Goal: Information Seeking & Learning: Learn about a topic

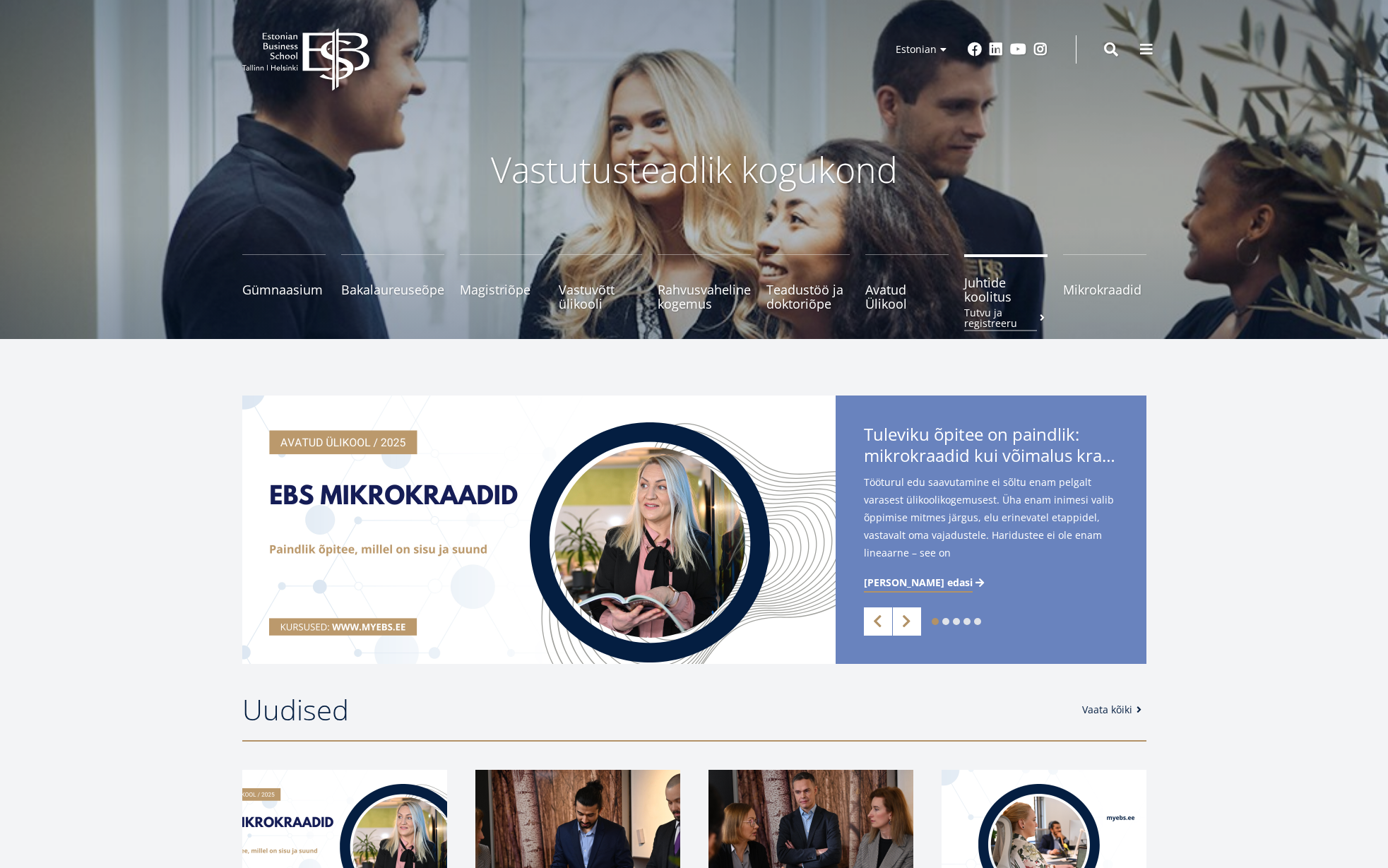
drag, startPoint x: 1095, startPoint y: 291, endPoint x: 997, endPoint y: 298, distance: 98.2
click at [997, 298] on span "Juhtide koolitus Tutvu ja registreeru" at bounding box center [1006, 289] width 83 height 29
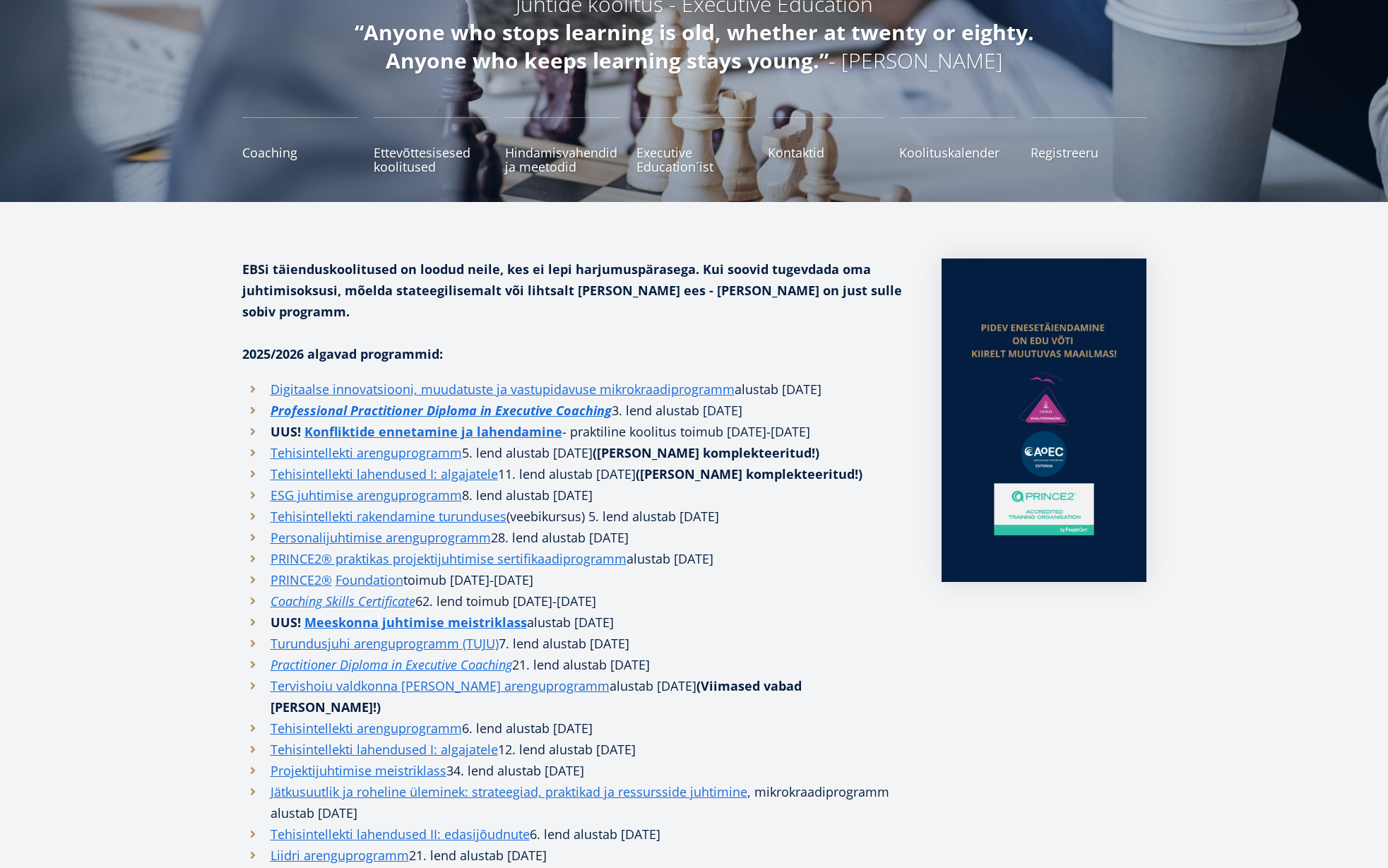
scroll to position [147, 0]
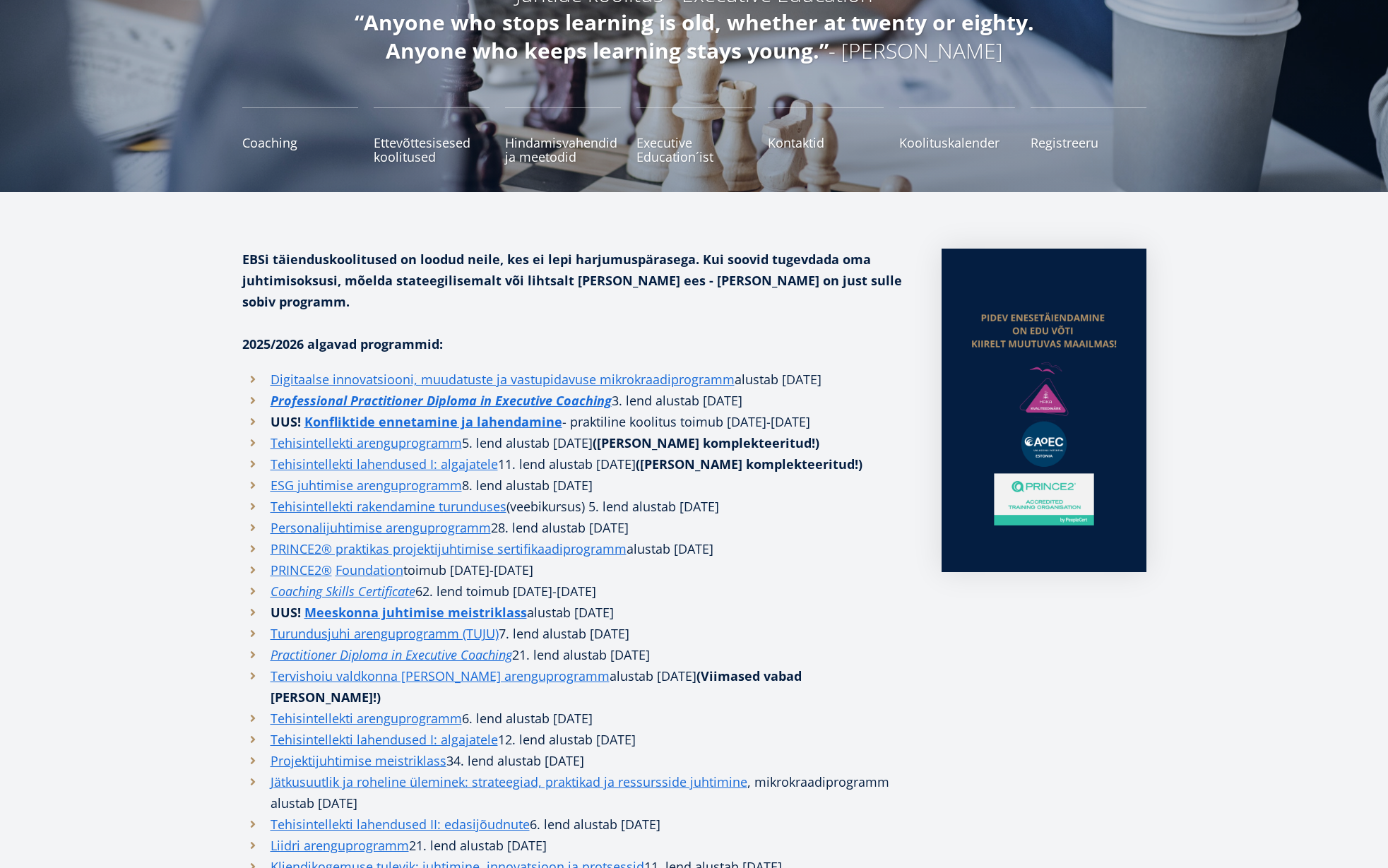
click at [815, 369] on li "Digitaalse innovatsiooni, muudatuste ja vastupidavuse mikrokraadiprogramm alust…" at bounding box center [578, 379] width 671 height 21
click at [816, 369] on li "Digitaalse innovatsiooni, muudatuste ja vastupidavuse mikrokraadiprogramm alust…" at bounding box center [578, 379] width 671 height 21
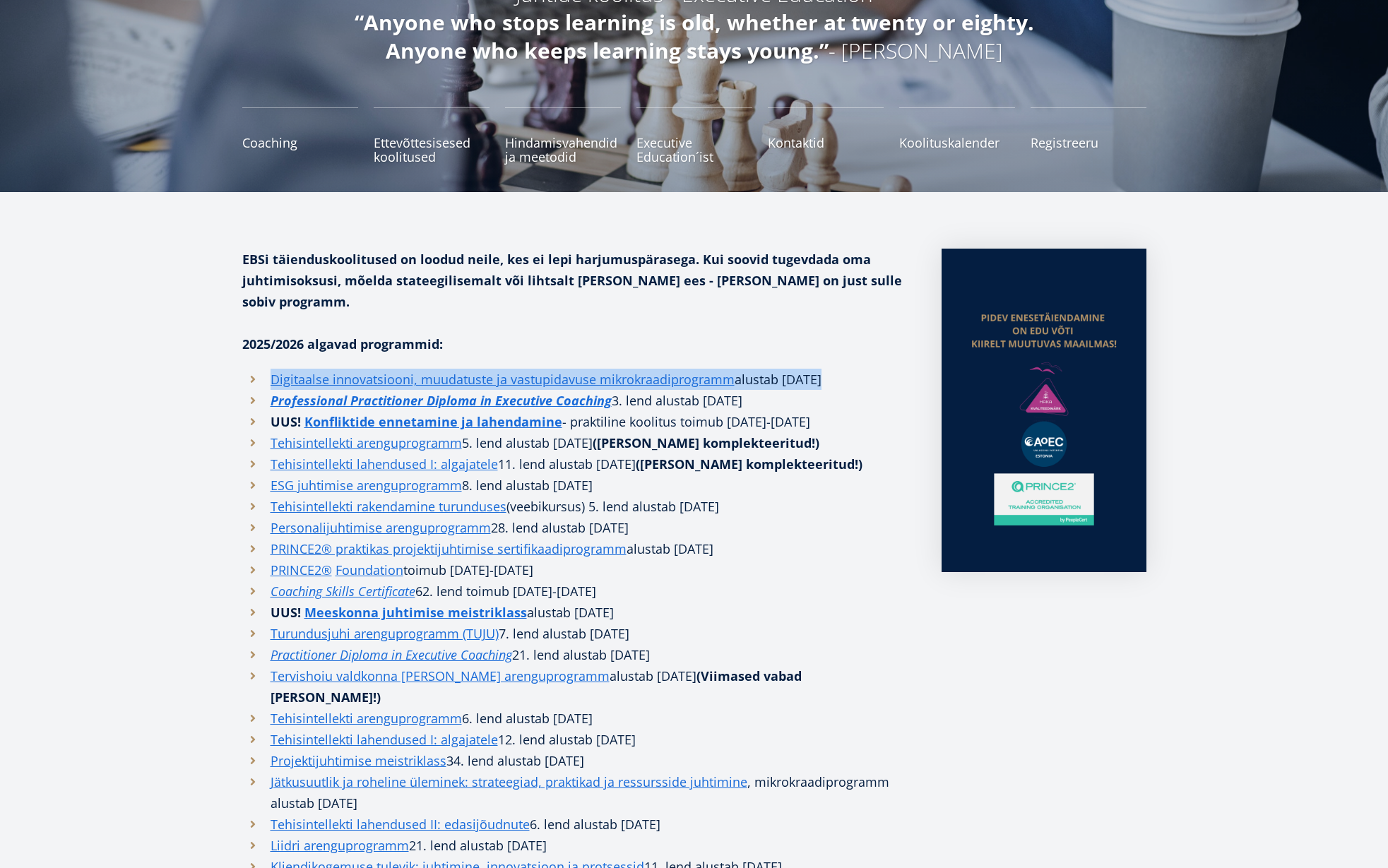
click at [816, 369] on li "Digitaalse innovatsiooni, muudatuste ja vastupidavuse mikrokraadiprogramm alust…" at bounding box center [578, 379] width 671 height 21
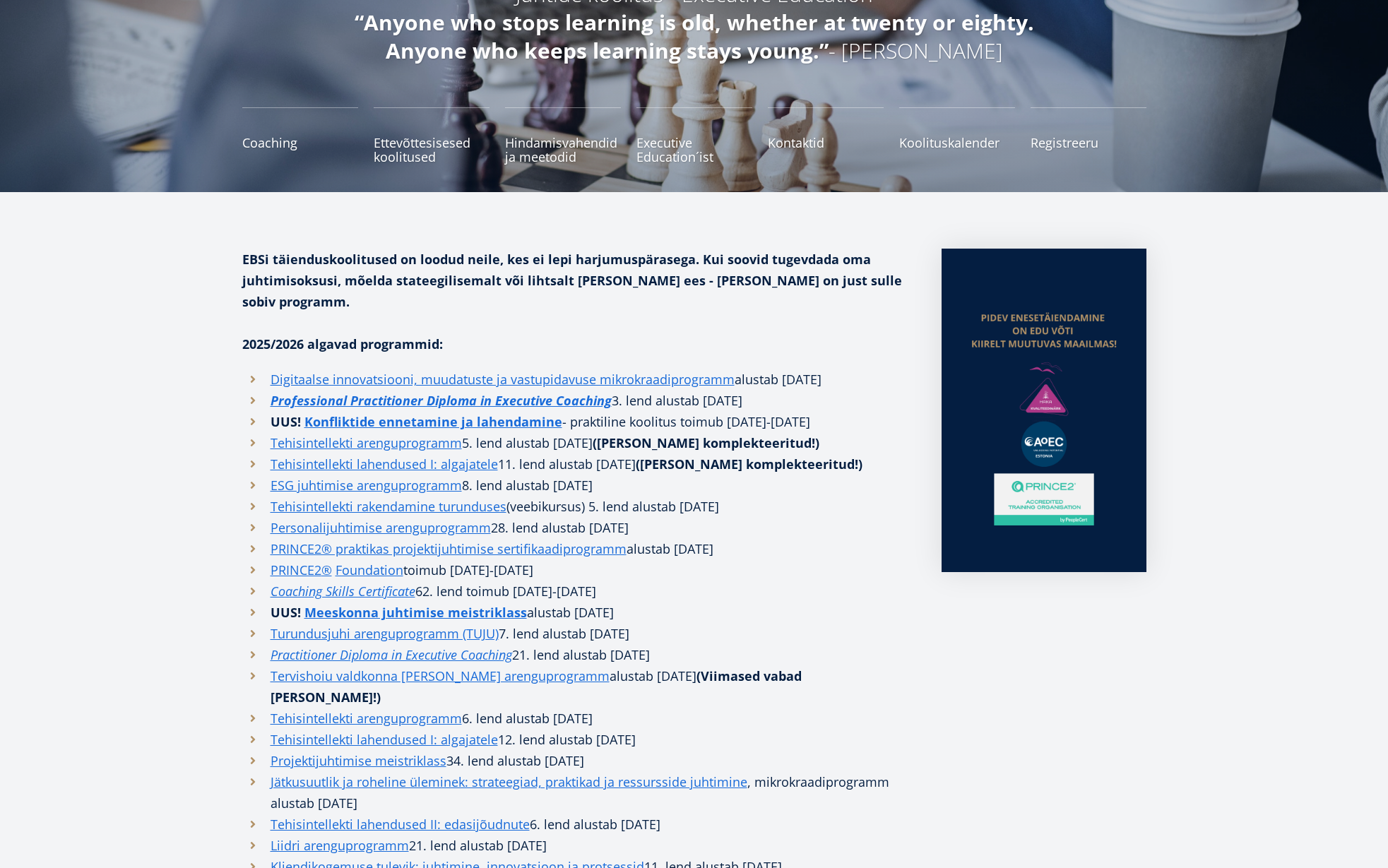
click at [816, 369] on li "Digitaalse innovatsiooni, muudatuste ja vastupidavuse mikrokraadiprogramm alust…" at bounding box center [578, 379] width 671 height 21
click at [737, 389] on li "Professional Practitioner Diploma in Executive Coaching 3. lend alustab [DATE]" at bounding box center [578, 399] width 671 height 21
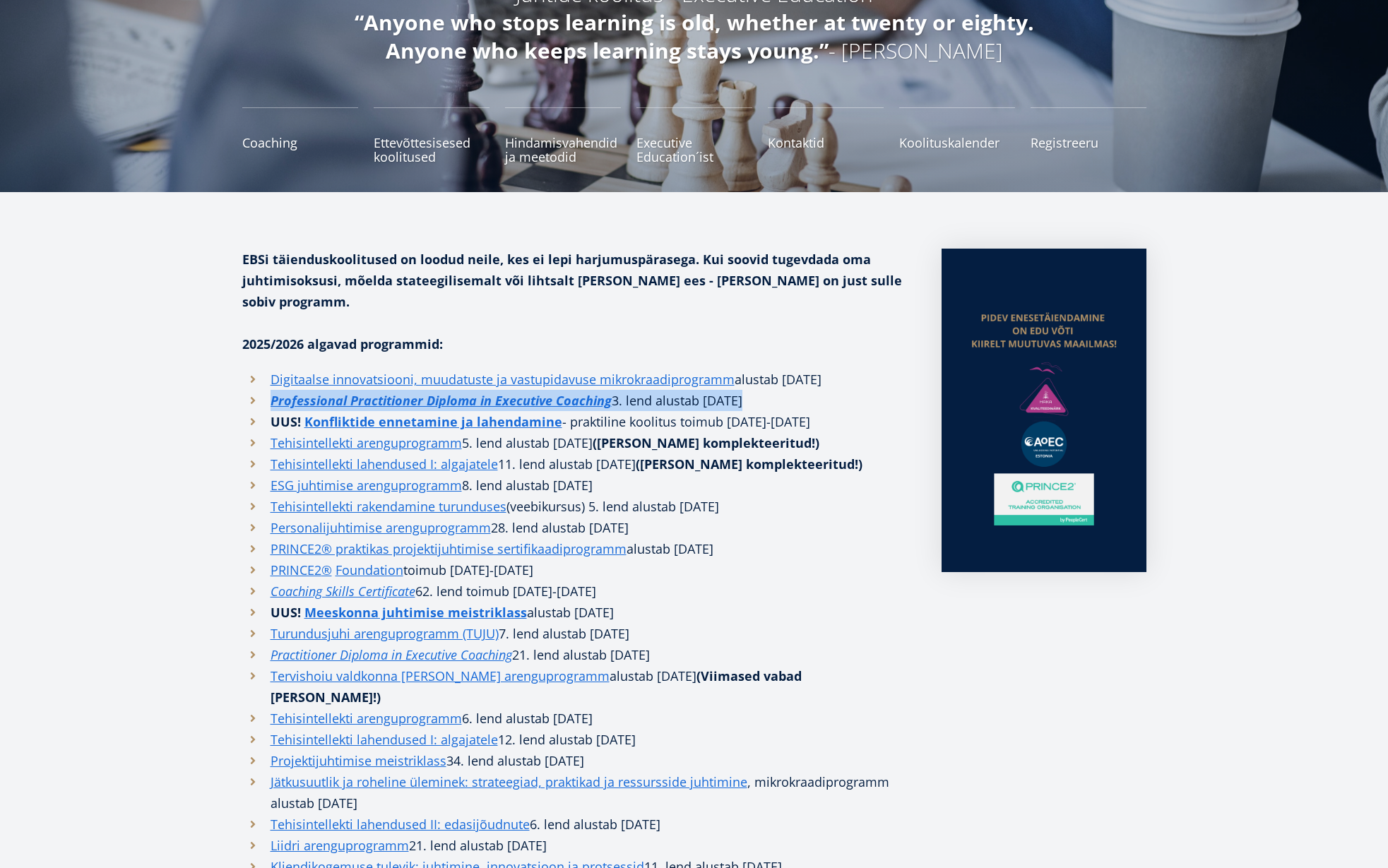
click at [737, 389] on li "Professional Practitioner Diploma in Executive Coaching 3. lend alustab [DATE]" at bounding box center [578, 399] width 671 height 21
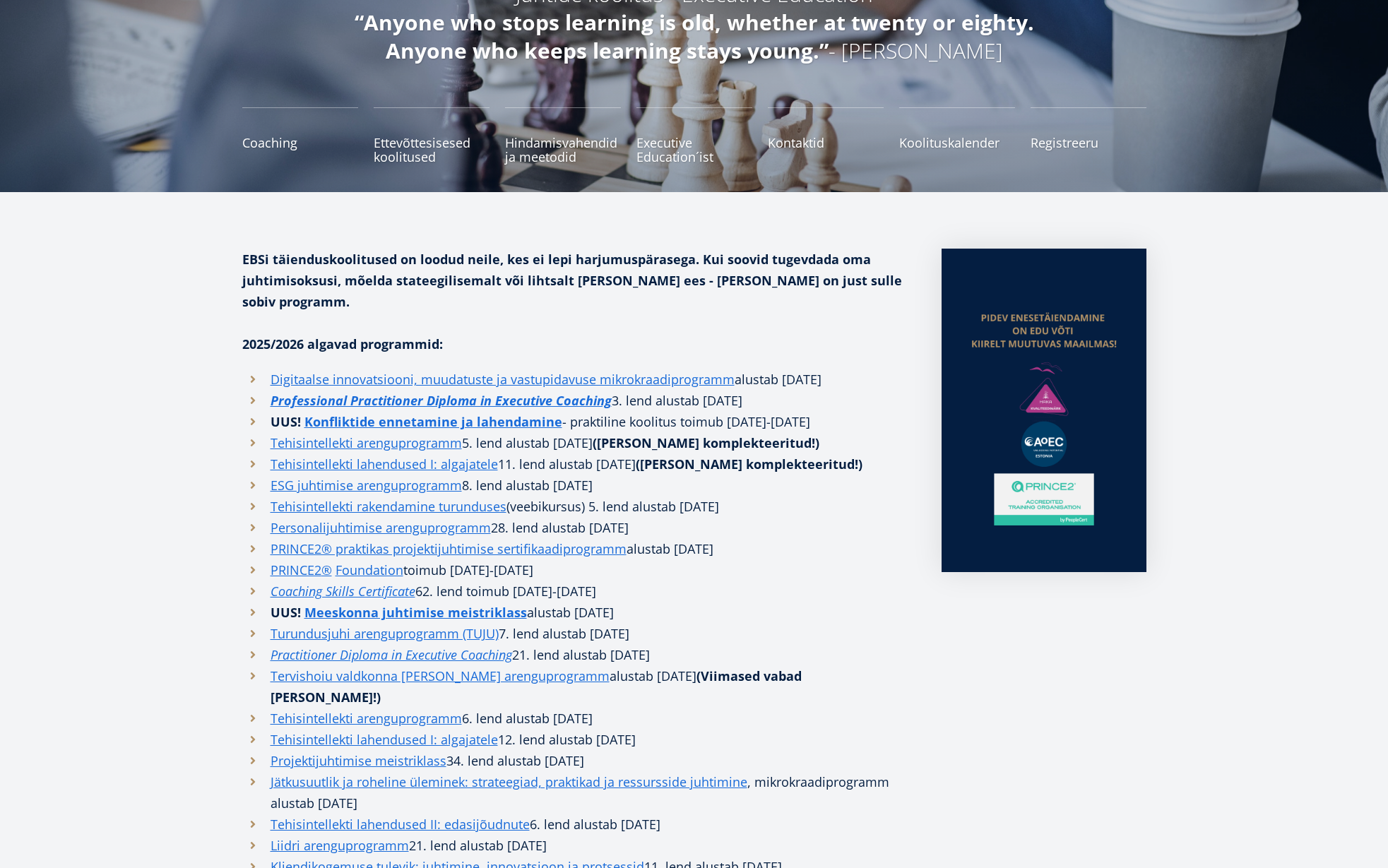
click at [770, 434] on strong "([PERSON_NAME] komplekteeritud!)" at bounding box center [706, 443] width 227 height 17
click at [782, 410] on li "UUS! Konfliktide ennetamine ja lahendamine - praktiline koolitus toimub [DATE]-…" at bounding box center [578, 421] width 671 height 21
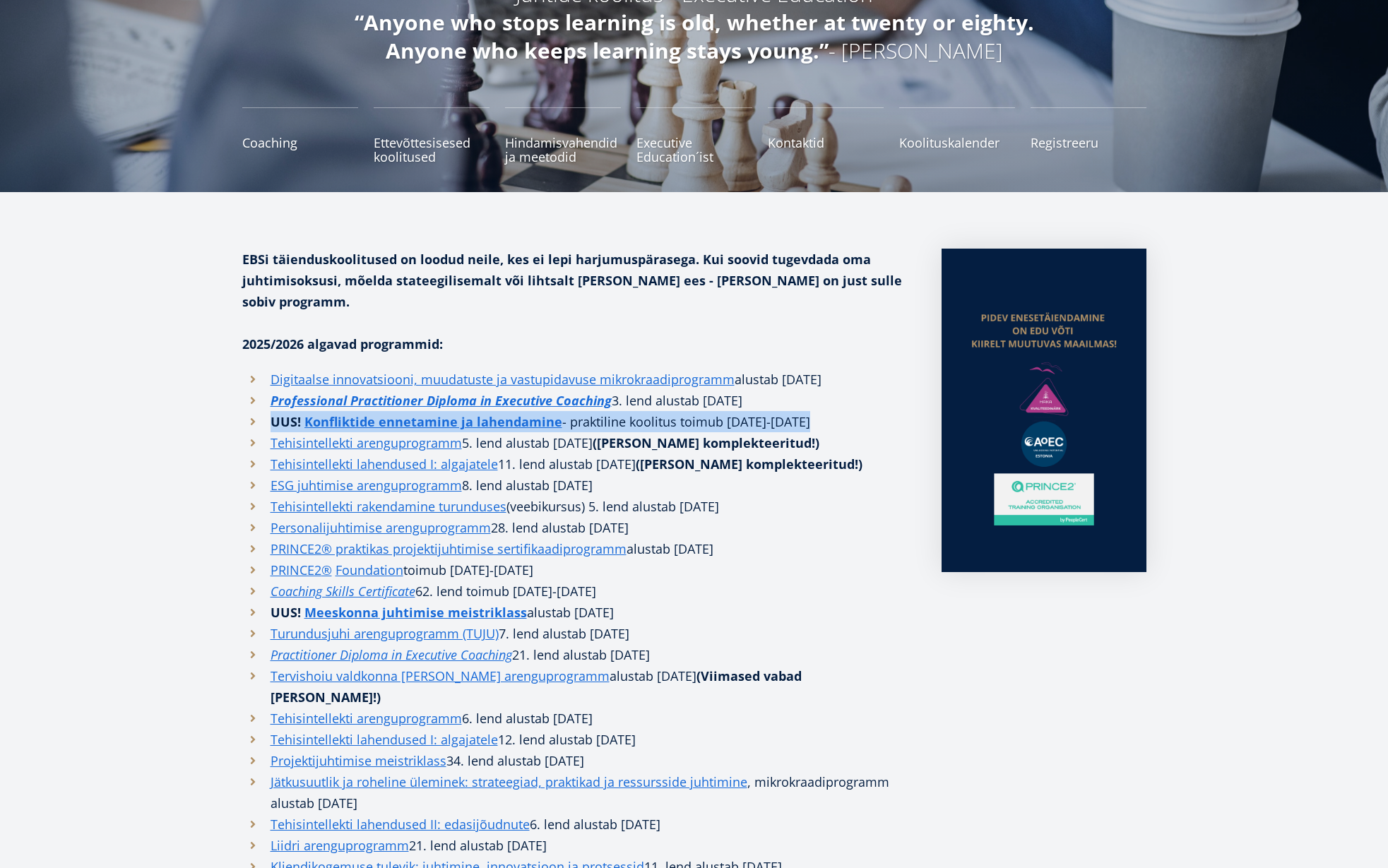
click at [782, 410] on li "UUS! Konfliktide ennetamine ja lahendamine - praktiline koolitus toimub [DATE]-…" at bounding box center [578, 421] width 671 height 21
click at [729, 389] on li "Professional Practitioner Diploma in Executive Coaching 3. lend alustab [DATE]" at bounding box center [578, 399] width 671 height 21
click at [754, 410] on li "UUS! Konfliktide ennetamine ja lahendamine - praktiline koolitus toimub [DATE]-…" at bounding box center [578, 421] width 671 height 21
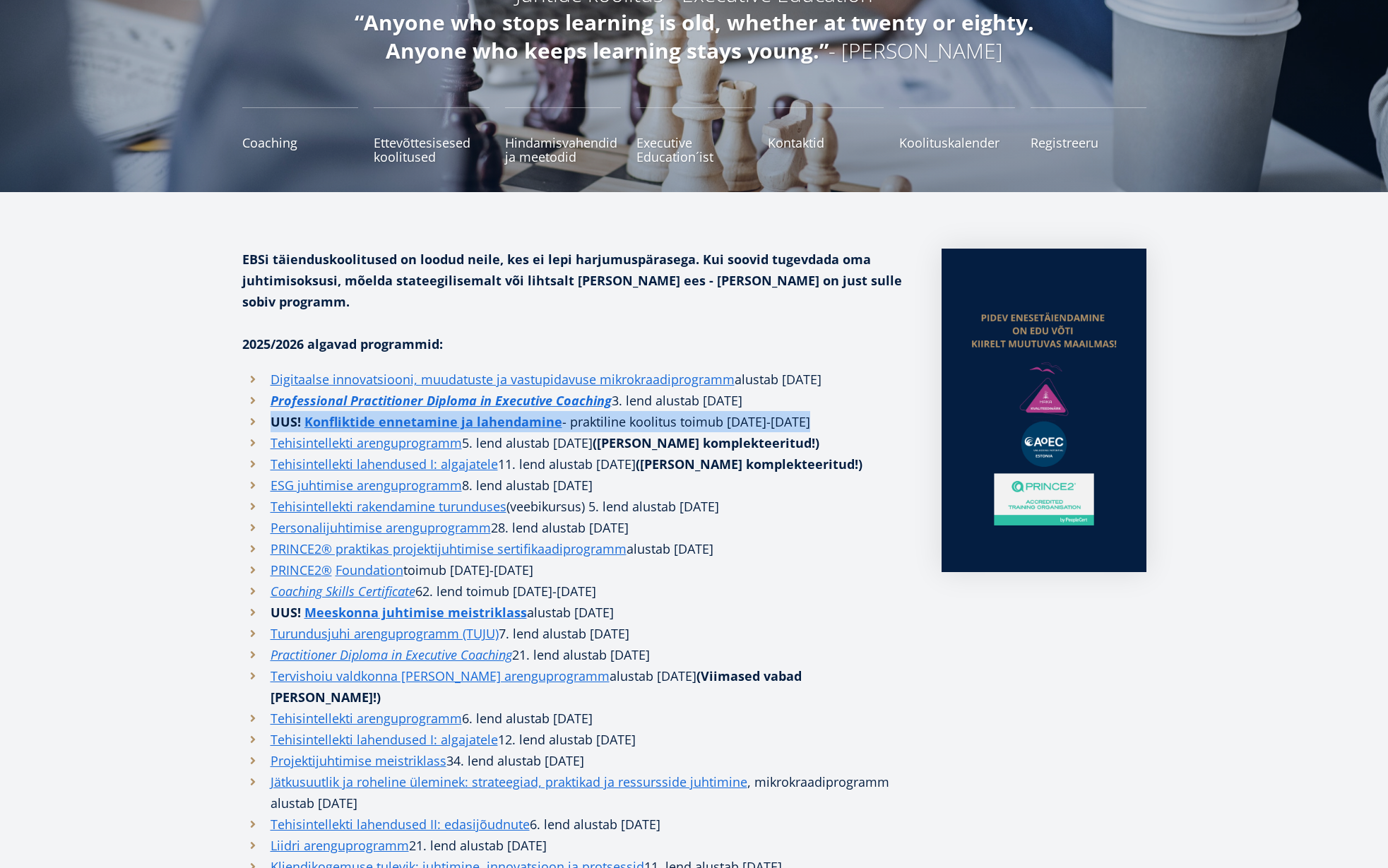
click at [754, 410] on li "UUS! Konfliktide ennetamine ja lahendamine - praktiline koolitus toimub [DATE]-…" at bounding box center [578, 421] width 671 height 21
click at [736, 434] on strong "([PERSON_NAME] komplekteeritud!)" at bounding box center [706, 443] width 227 height 17
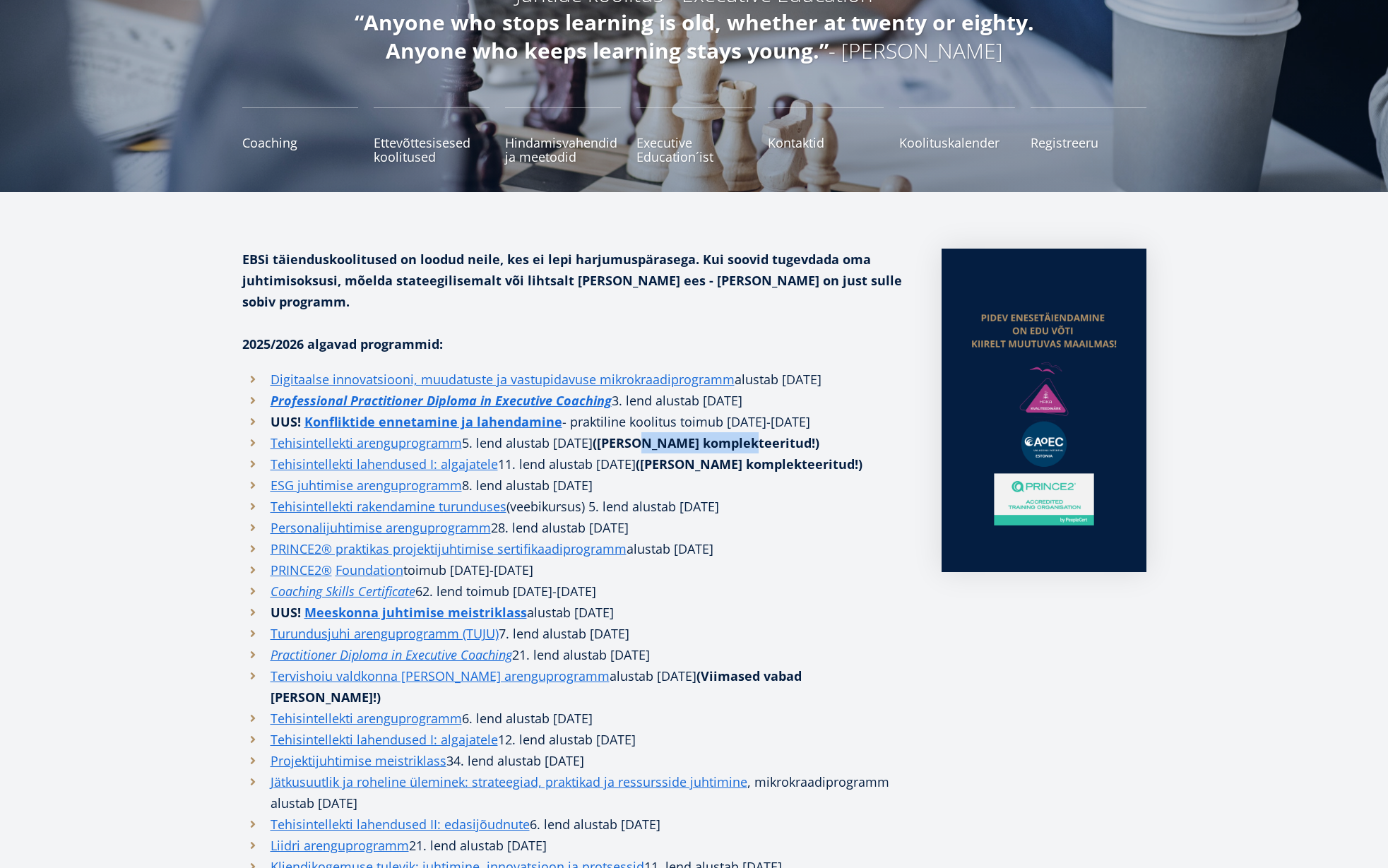
click at [736, 434] on strong "([PERSON_NAME] komplekteeritud!)" at bounding box center [706, 443] width 227 height 17
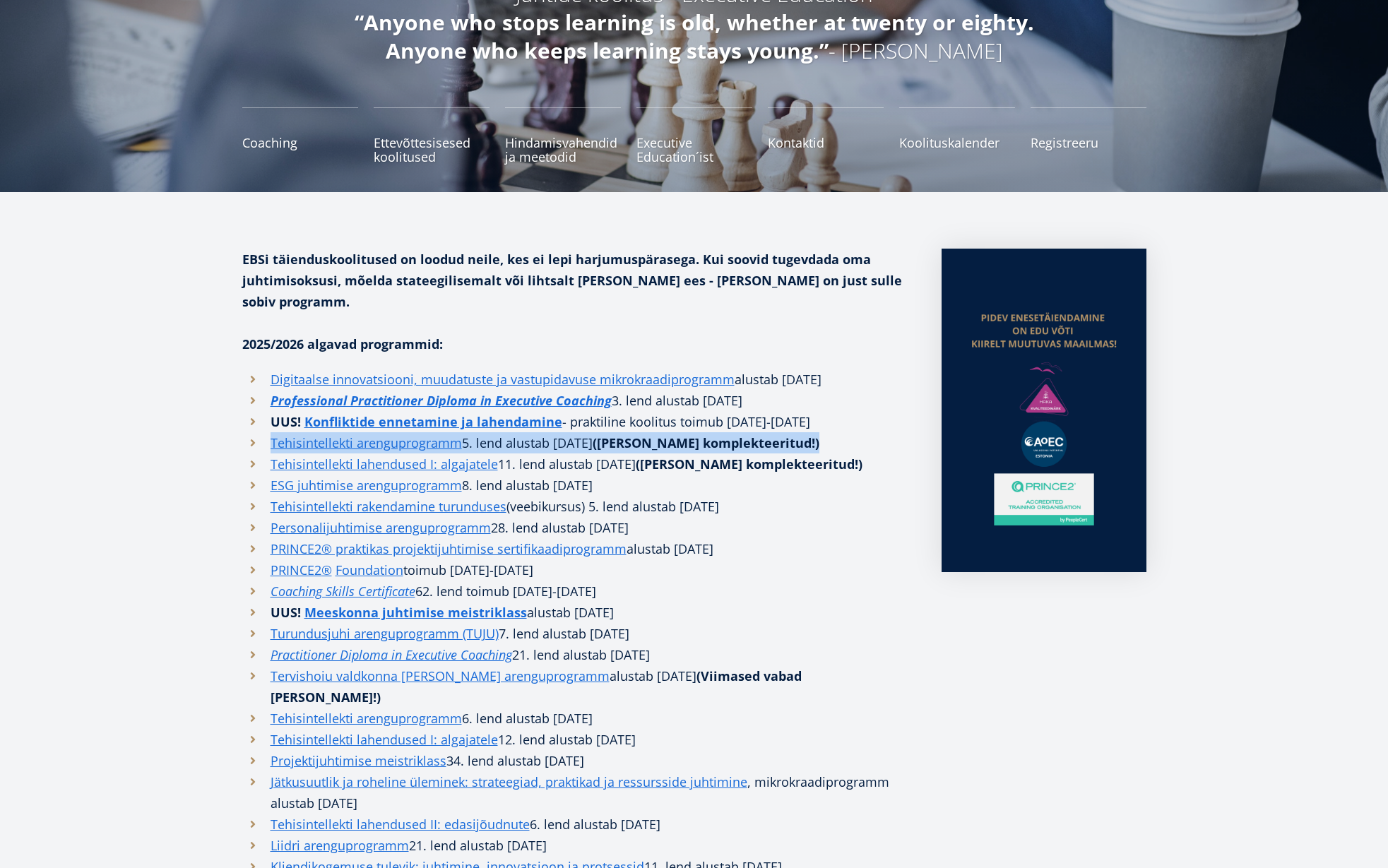
click at [736, 434] on strong "([PERSON_NAME] komplekteeritud!)" at bounding box center [706, 443] width 227 height 17
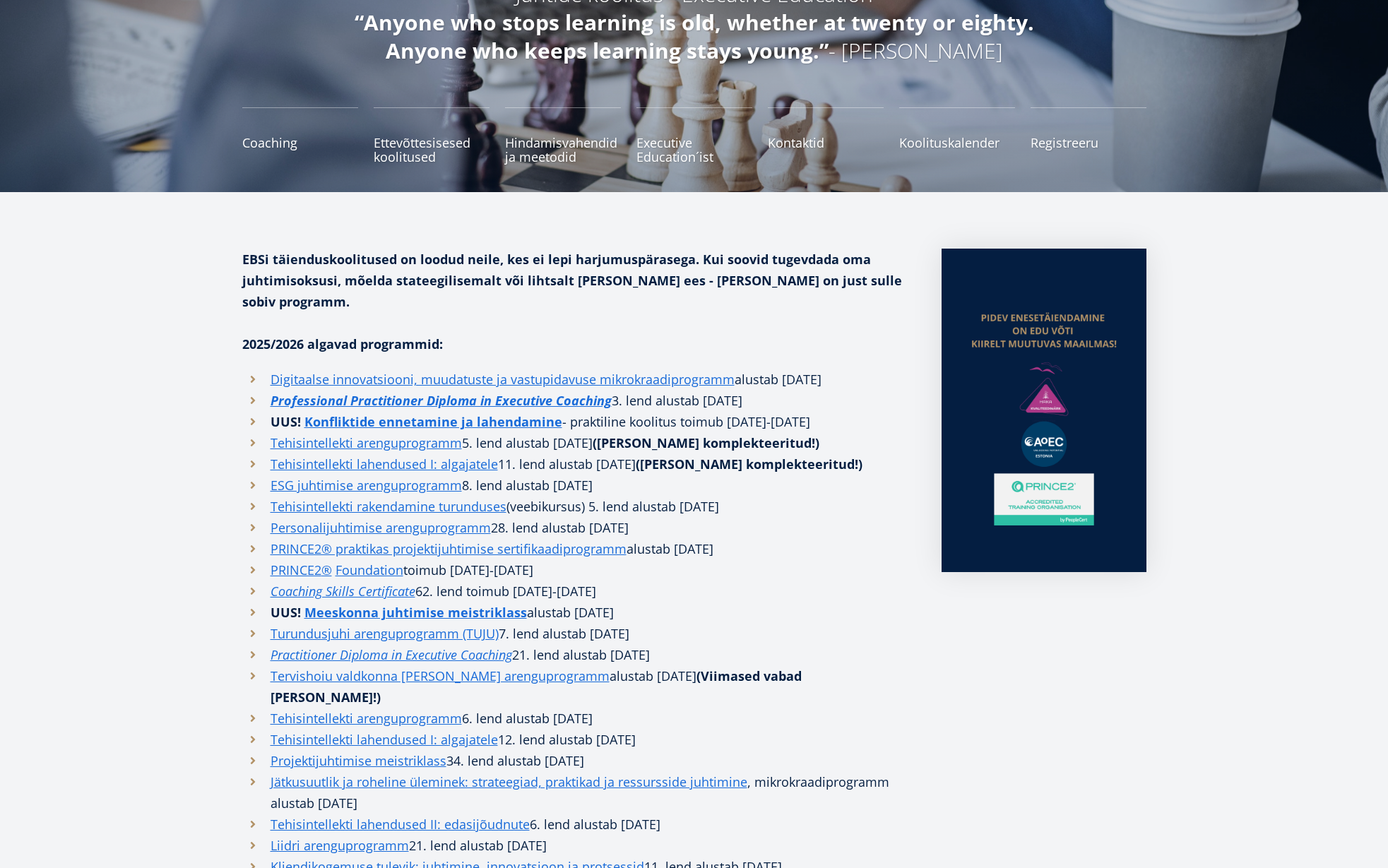
click at [786, 410] on li "UUS! Konfliktide ennetamine ja lahendamine - praktiline koolitus toimub [DATE]-…" at bounding box center [578, 421] width 671 height 21
click at [751, 434] on strong "([PERSON_NAME] komplekteeritud!)" at bounding box center [706, 443] width 227 height 17
click at [752, 434] on strong "([PERSON_NAME] komplekteeritud!)" at bounding box center [706, 443] width 227 height 17
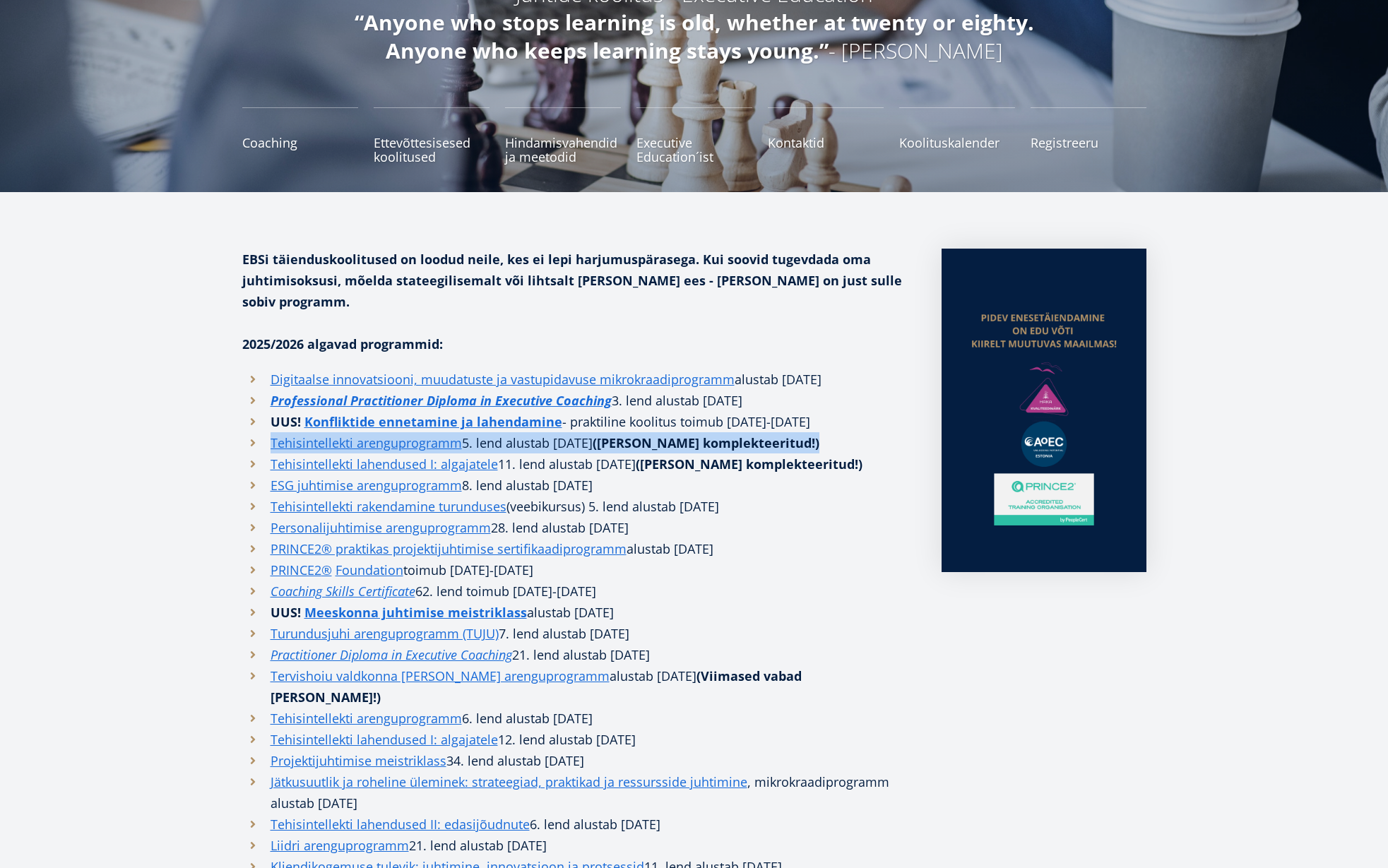
click at [752, 434] on strong "([PERSON_NAME] komplekteeritud!)" at bounding box center [706, 443] width 227 height 17
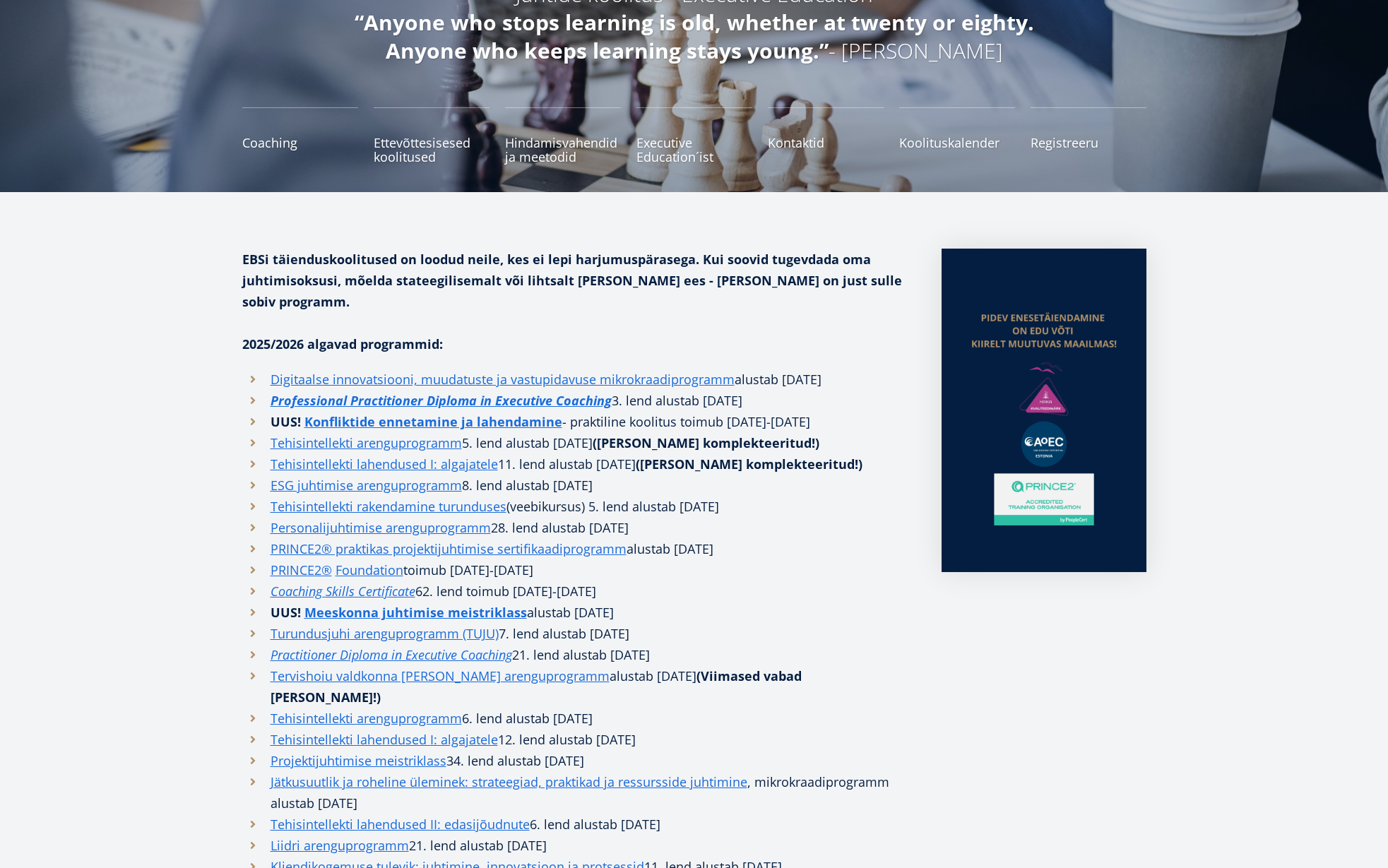
click at [767, 410] on li "UUS! Konfliktide ennetamine ja lahendamine - praktiline koolitus toimub [DATE]-…" at bounding box center [578, 421] width 671 height 21
click at [744, 434] on strong "([PERSON_NAME] komplekteeritud!)" at bounding box center [706, 443] width 227 height 17
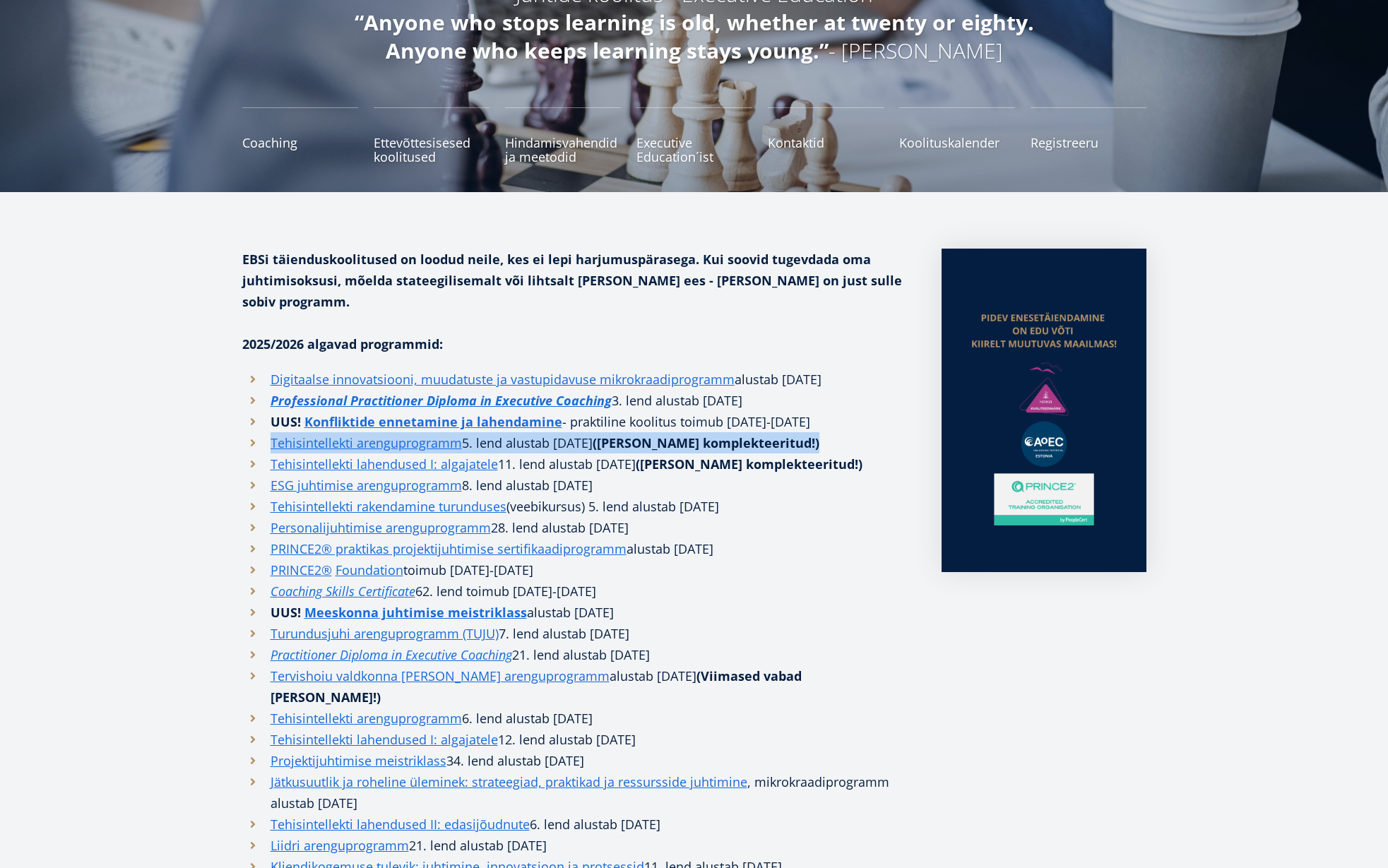
click at [744, 434] on strong "([PERSON_NAME] komplekteeritud!)" at bounding box center [706, 443] width 227 height 17
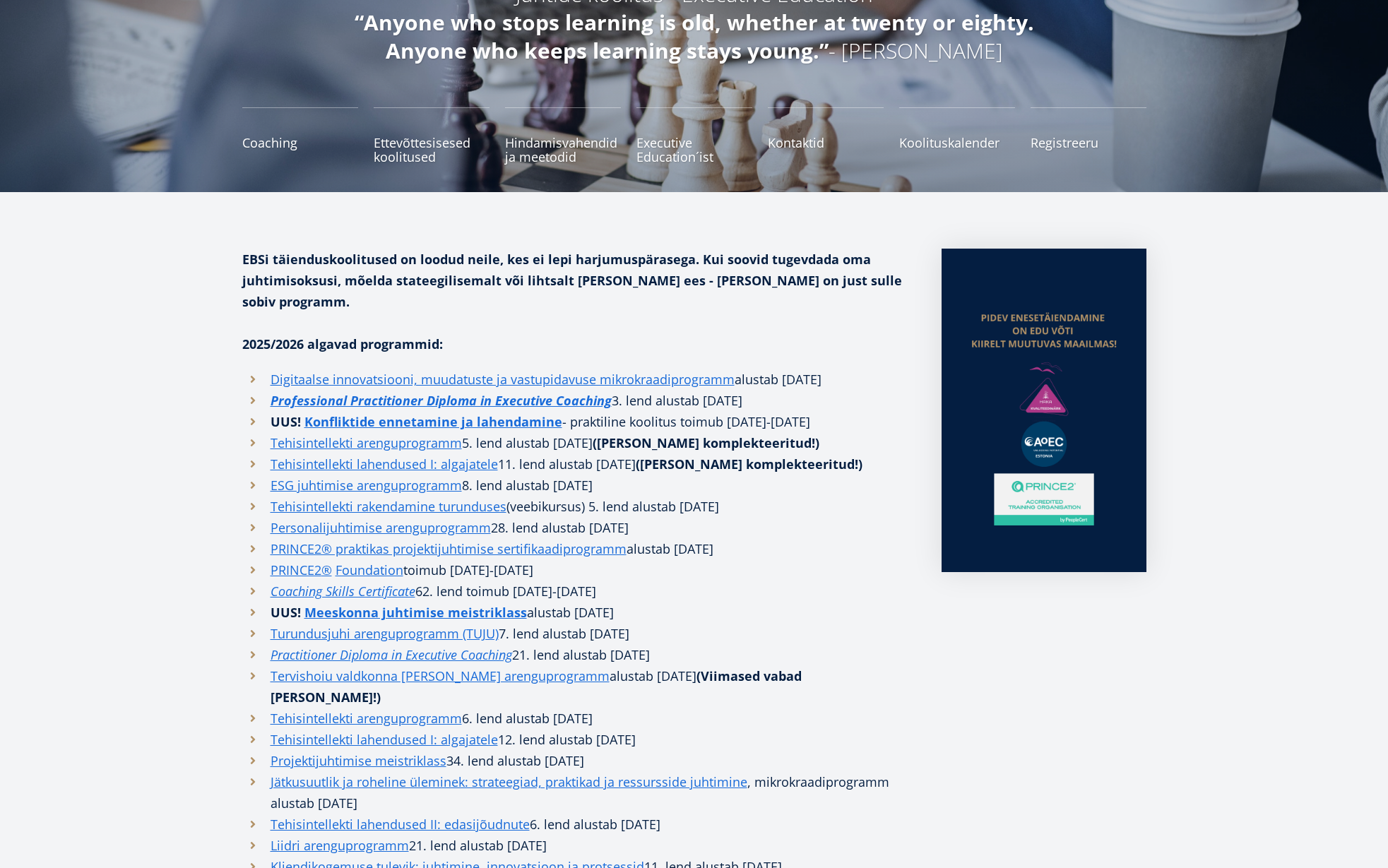
click at [799, 456] on strong "([PERSON_NAME] komplekteeritud!)" at bounding box center [749, 464] width 227 height 17
click at [759, 517] on li "Personalijuhtimise arenguprogramm 28. lend alustab [DATE]" at bounding box center [578, 527] width 671 height 21
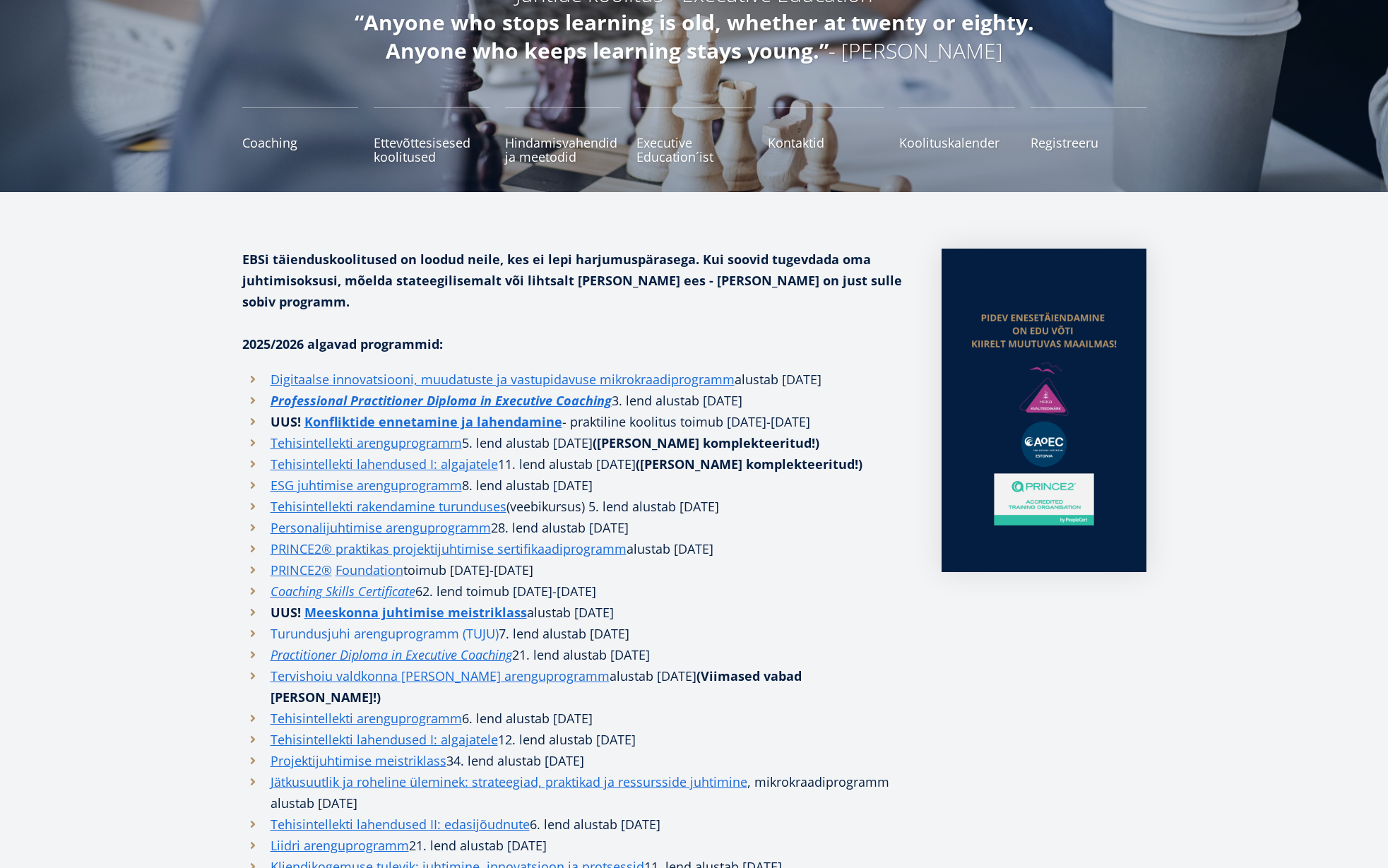
click at [459, 623] on link "Turundusjuhi arenguprogramm (TUJU)" at bounding box center [384, 633] width 228 height 21
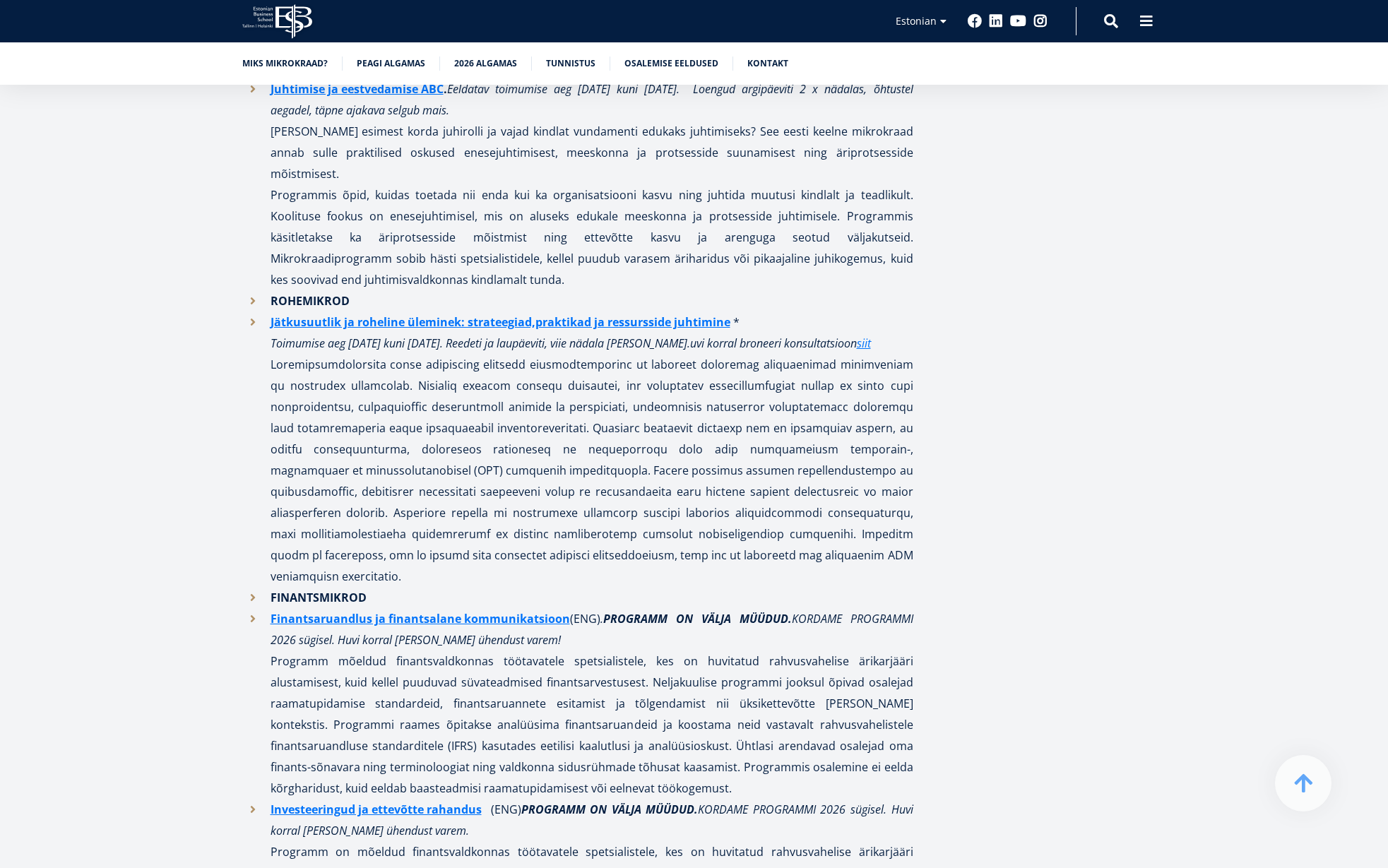
scroll to position [2019, 0]
